Goal: Information Seeking & Learning: Check status

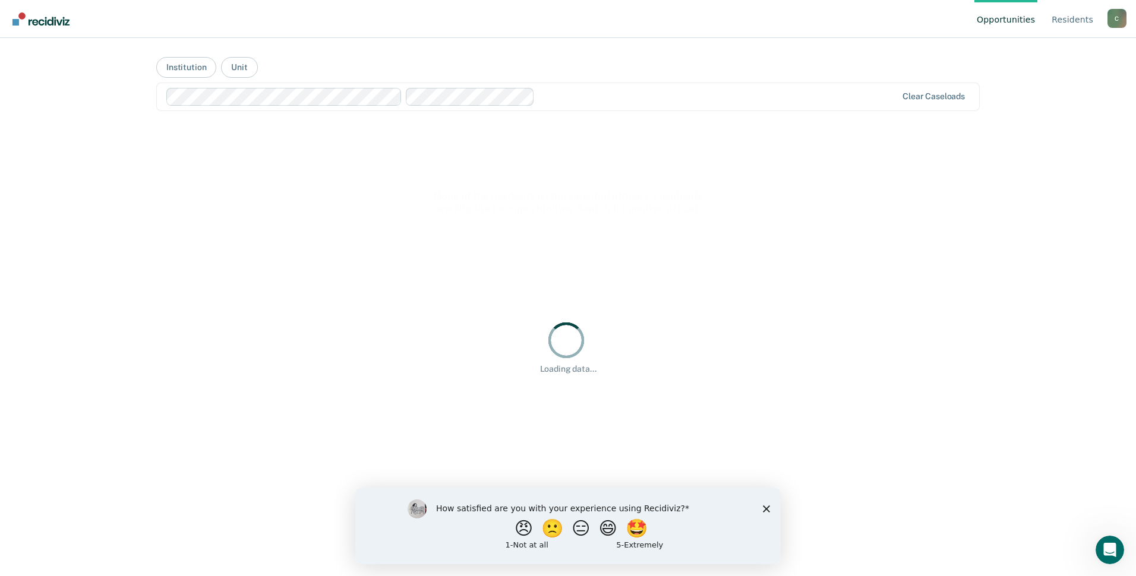
drag, startPoint x: 766, startPoint y: 507, endPoint x: 1107, endPoint y: 976, distance: 579.7
click at [766, 507] on icon "Close survey" at bounding box center [766, 508] width 7 height 7
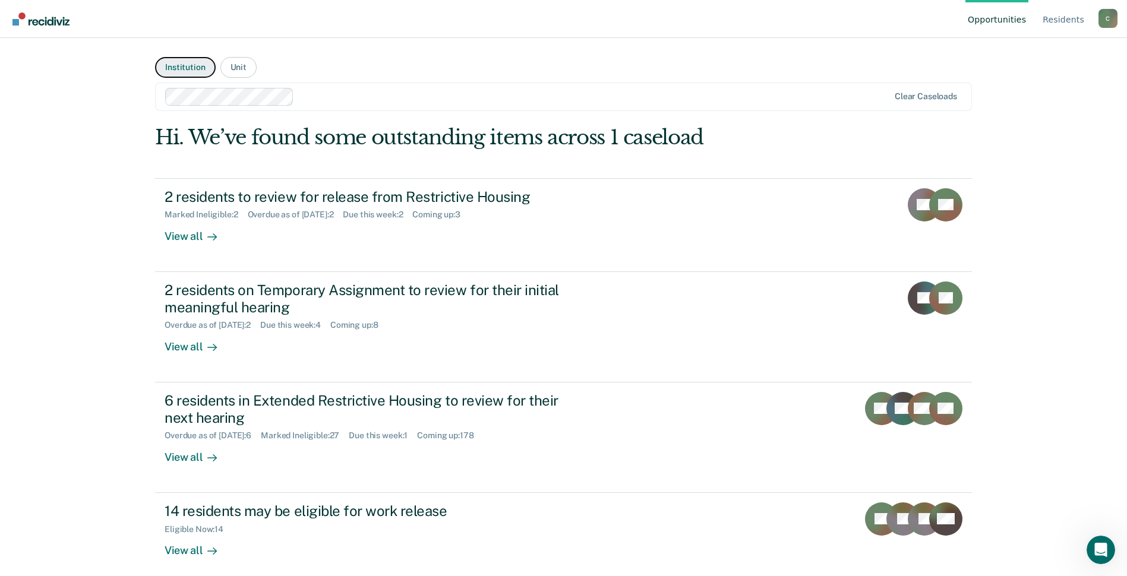
click at [190, 67] on button "Institution" at bounding box center [185, 67] width 60 height 21
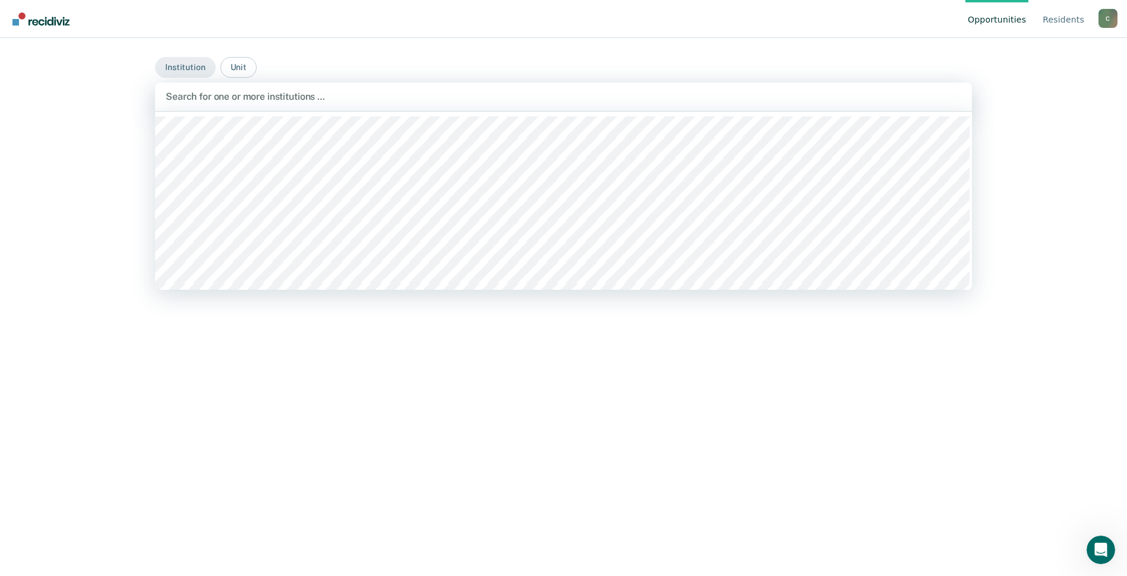
click at [324, 100] on div at bounding box center [564, 97] width 796 height 14
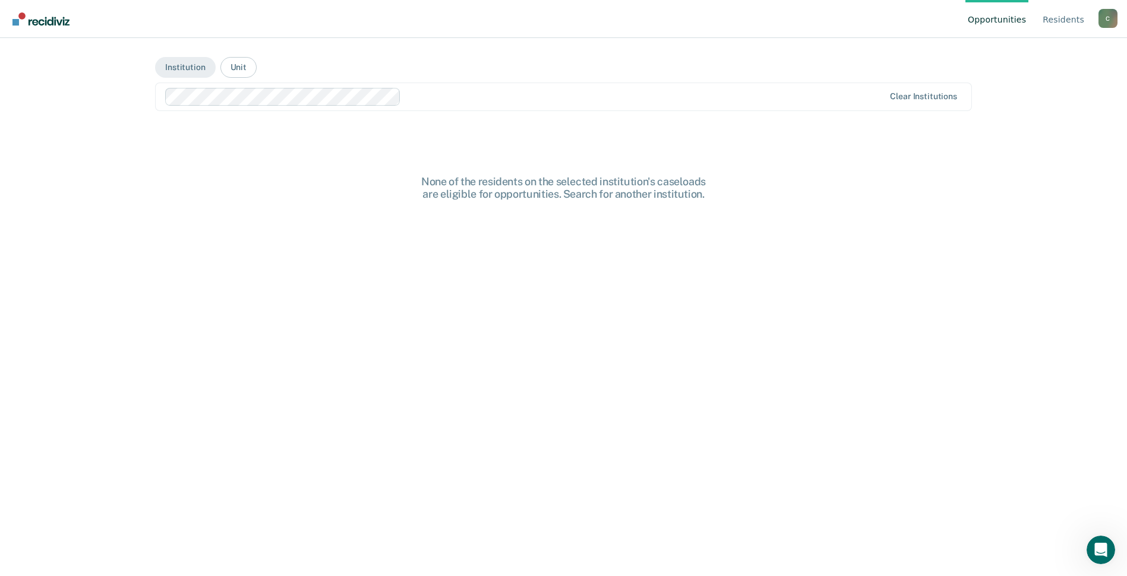
click at [238, 137] on main "Institution Unit option Eastern Reception, Diagnostic and [GEOGRAPHIC_DATA], se…" at bounding box center [564, 293] width 846 height 510
click at [489, 96] on div at bounding box center [645, 97] width 478 height 14
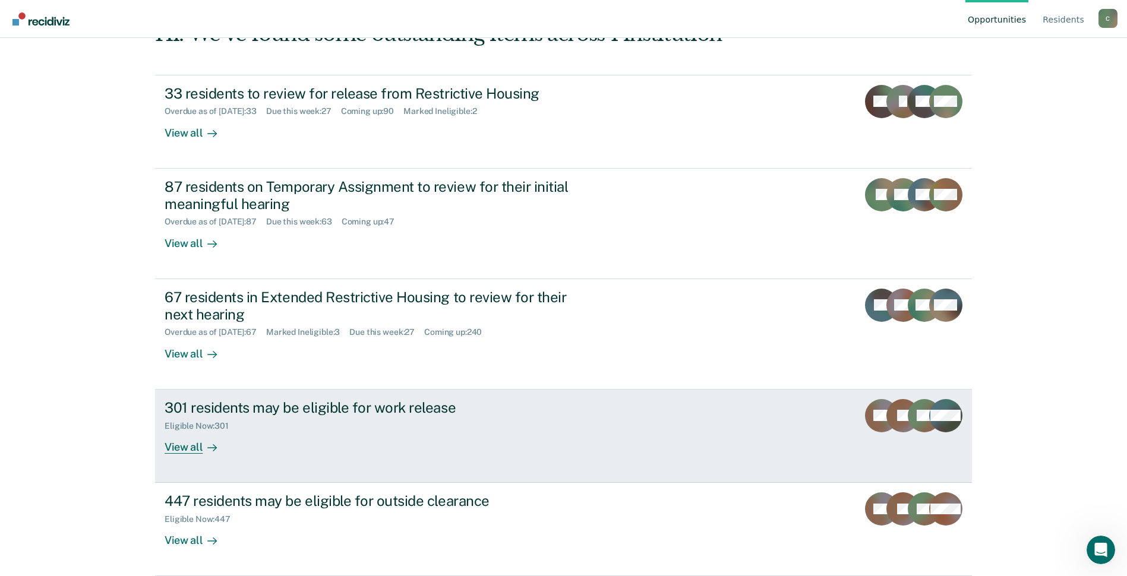
scroll to position [0, 0]
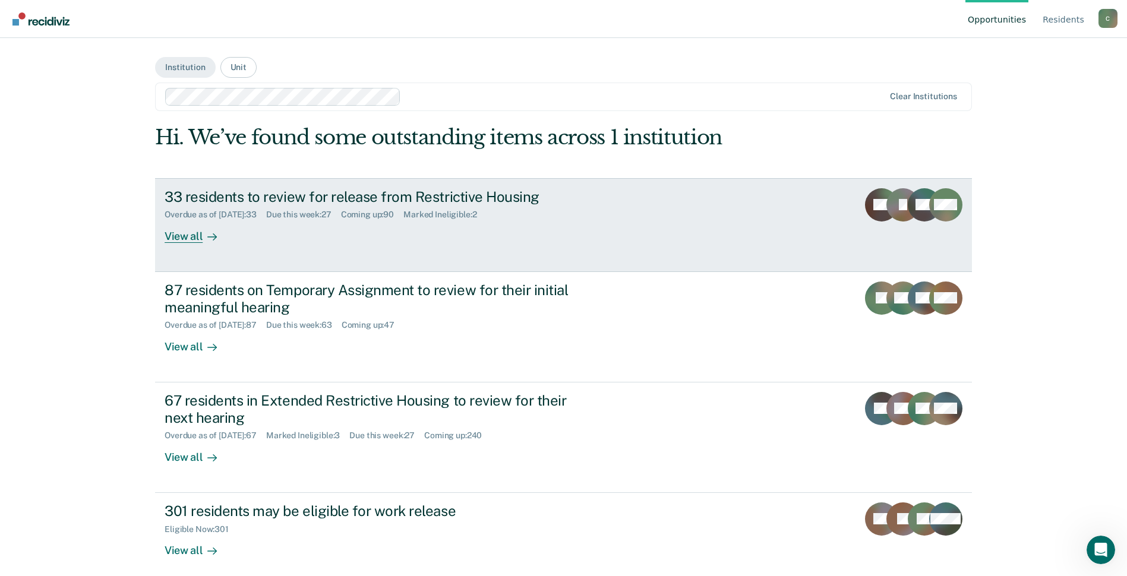
click at [307, 194] on div "33 residents to review for release from Restrictive Housing" at bounding box center [373, 196] width 417 height 17
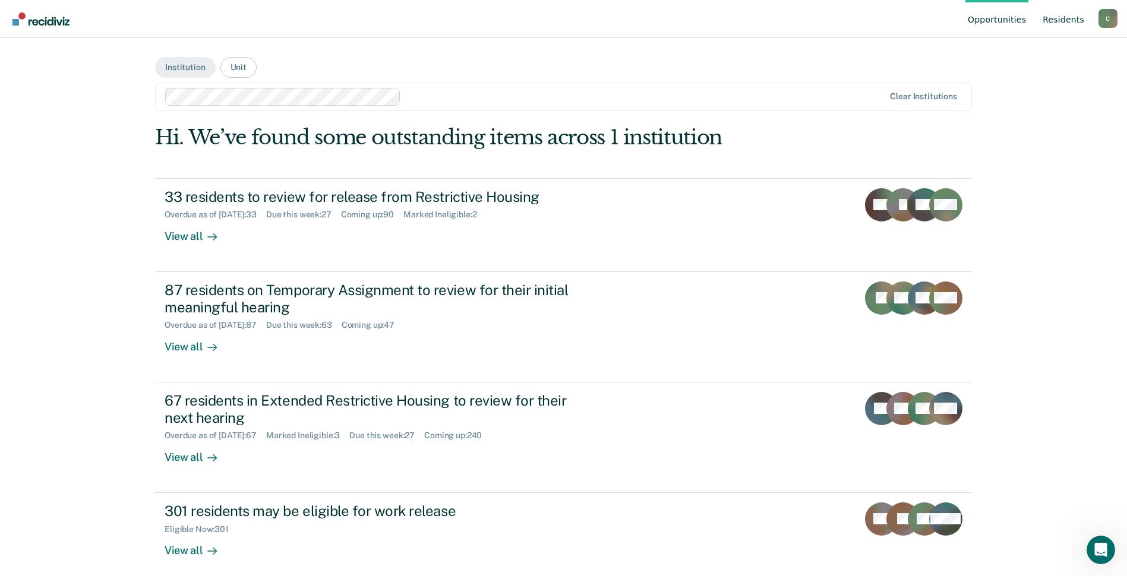
click at [1073, 13] on link "Resident s" at bounding box center [1063, 19] width 46 height 38
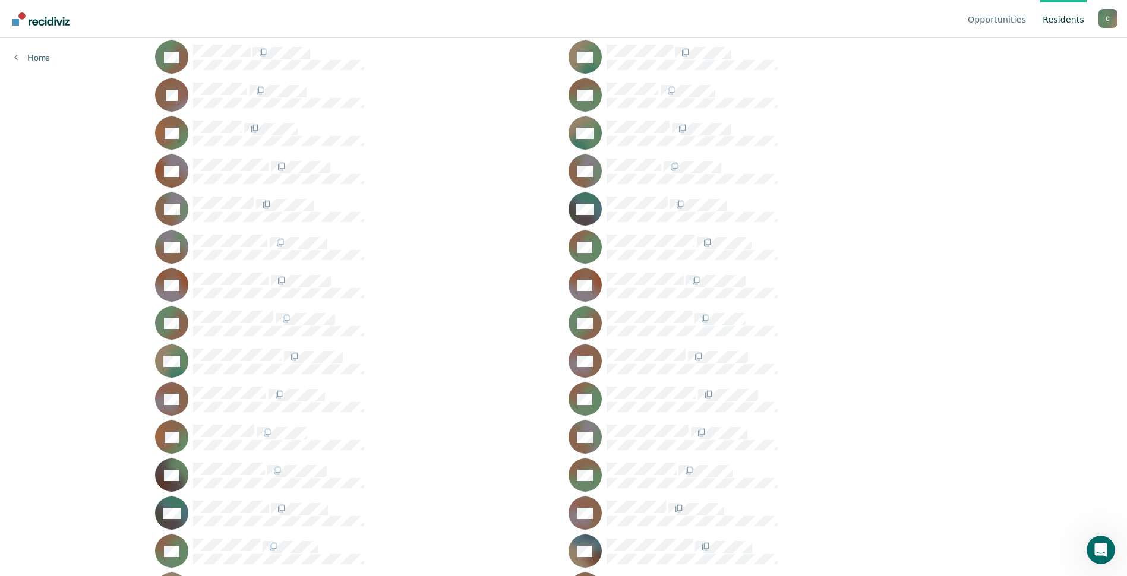
scroll to position [832, 0]
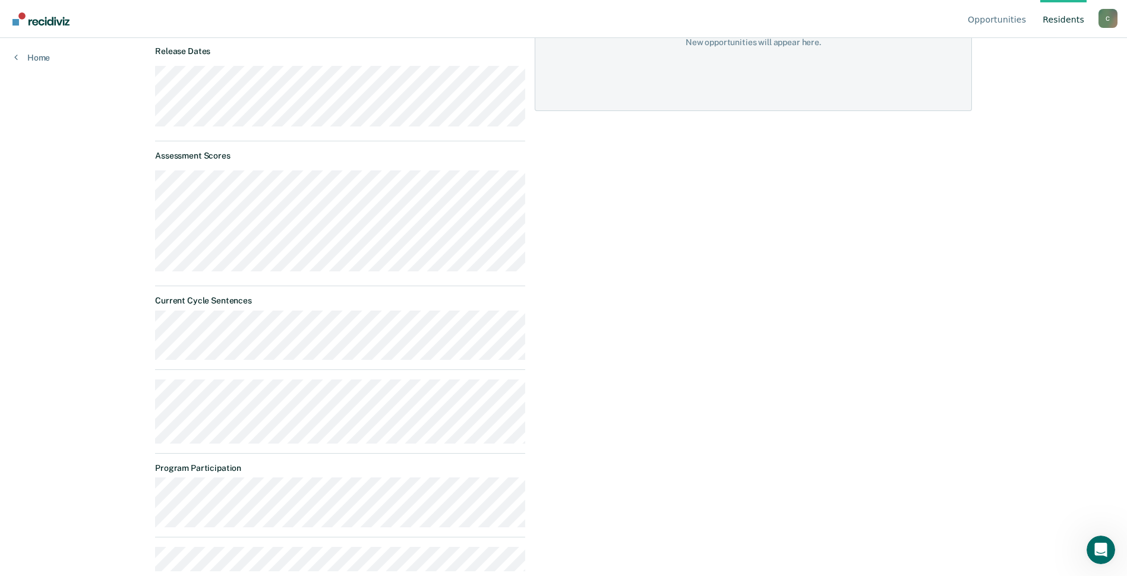
scroll to position [198, 0]
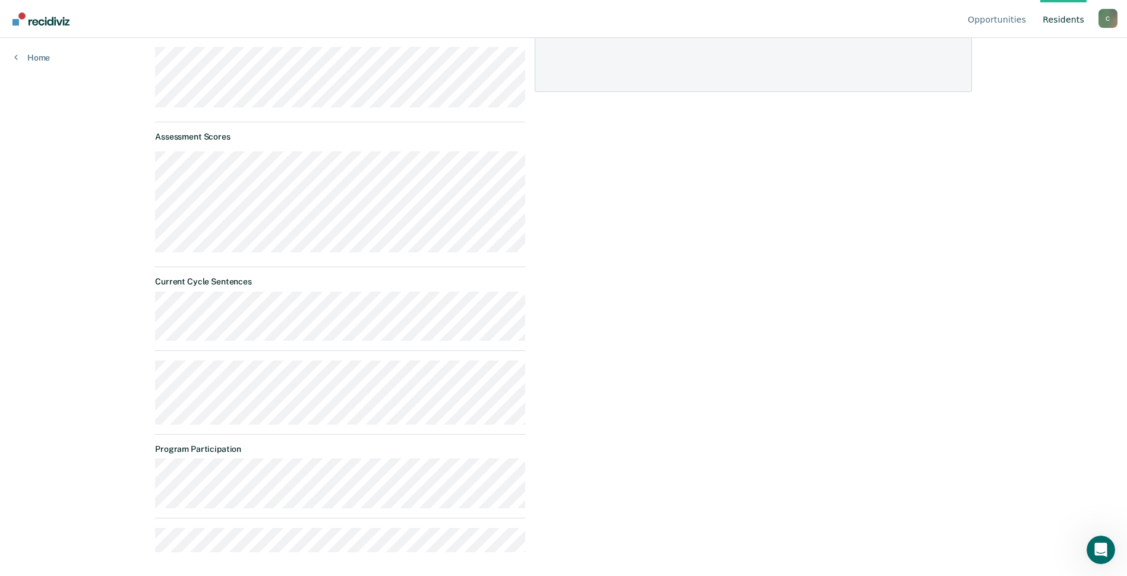
click at [557, 417] on div "Opportunities None for now New opportunities will appear here." at bounding box center [753, 237] width 437 height 649
